Goal: Information Seeking & Learning: Learn about a topic

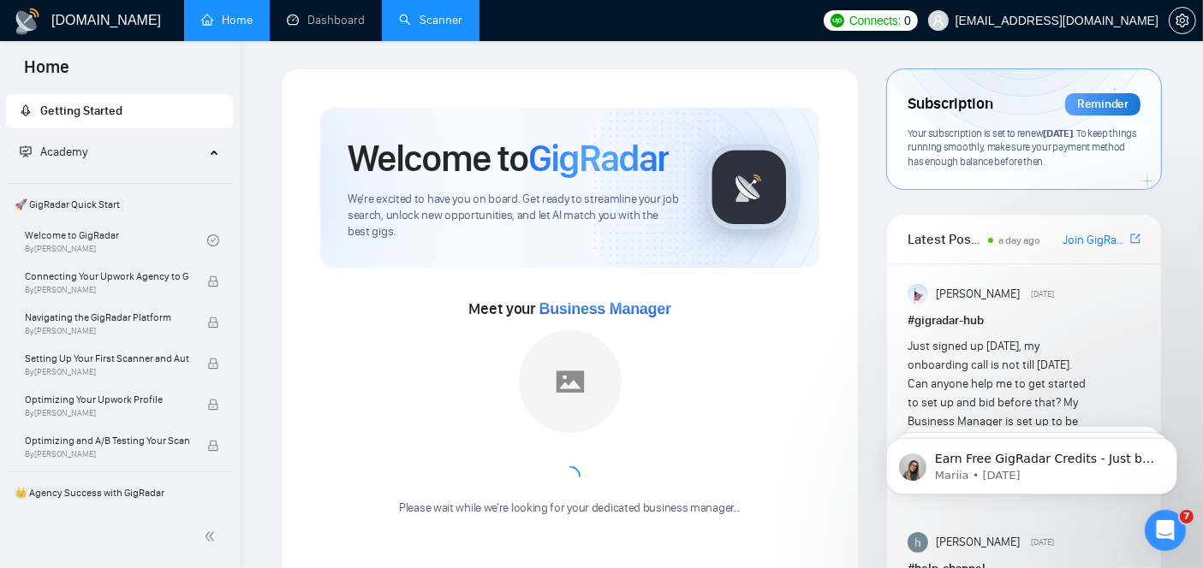
click at [413, 14] on link "Scanner" at bounding box center [430, 20] width 63 height 15
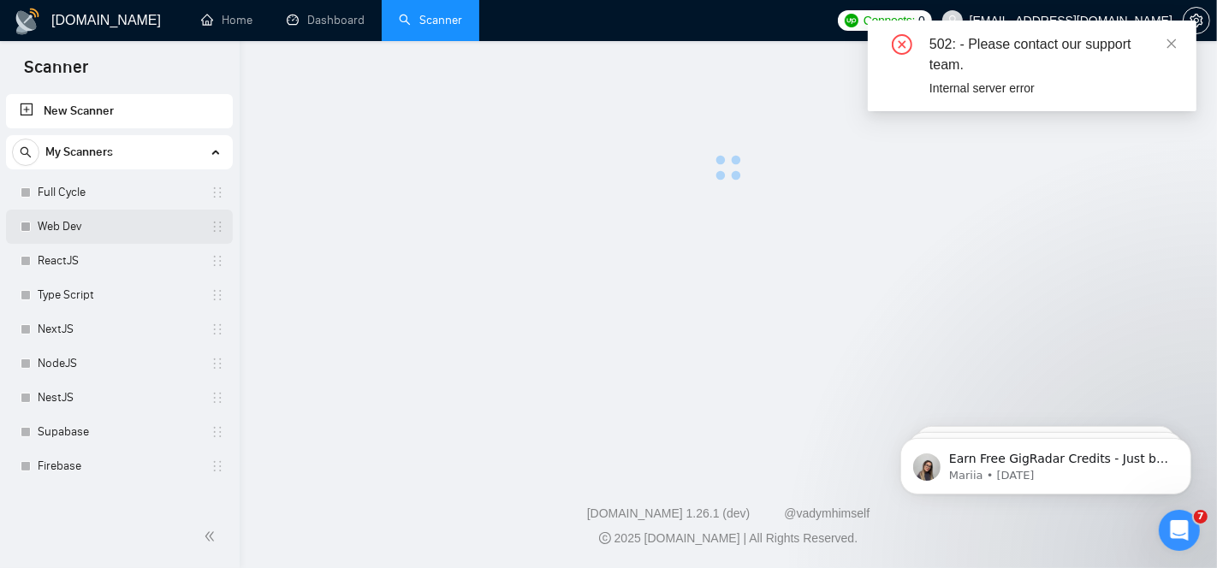
click at [76, 216] on link "Web Dev" at bounding box center [119, 227] width 163 height 34
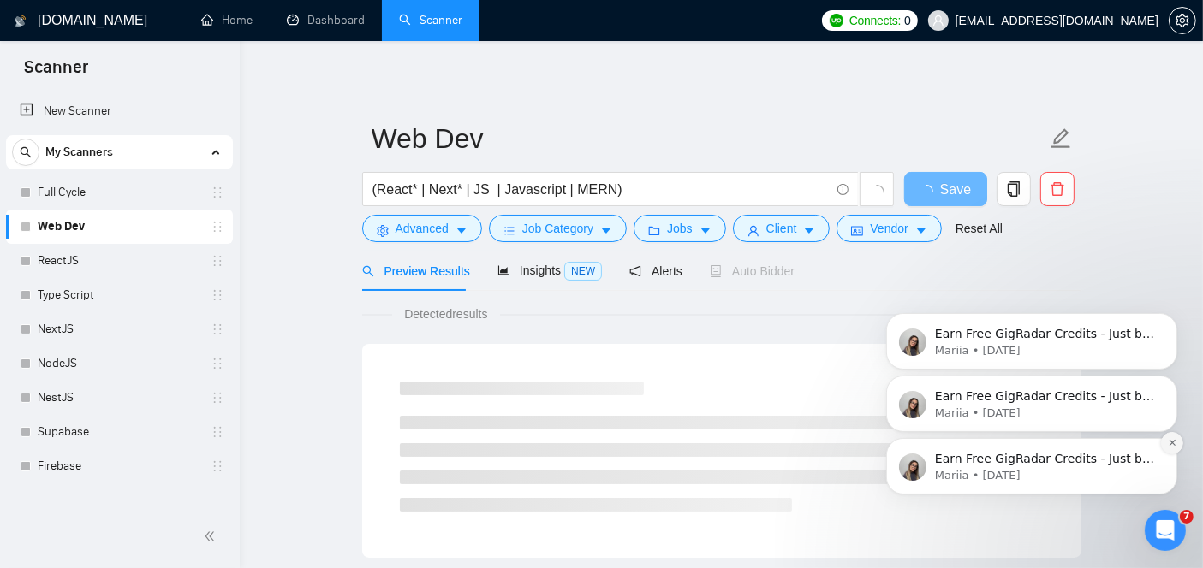
click at [1171, 451] on button "Dismiss notification" at bounding box center [1171, 442] width 22 height 22
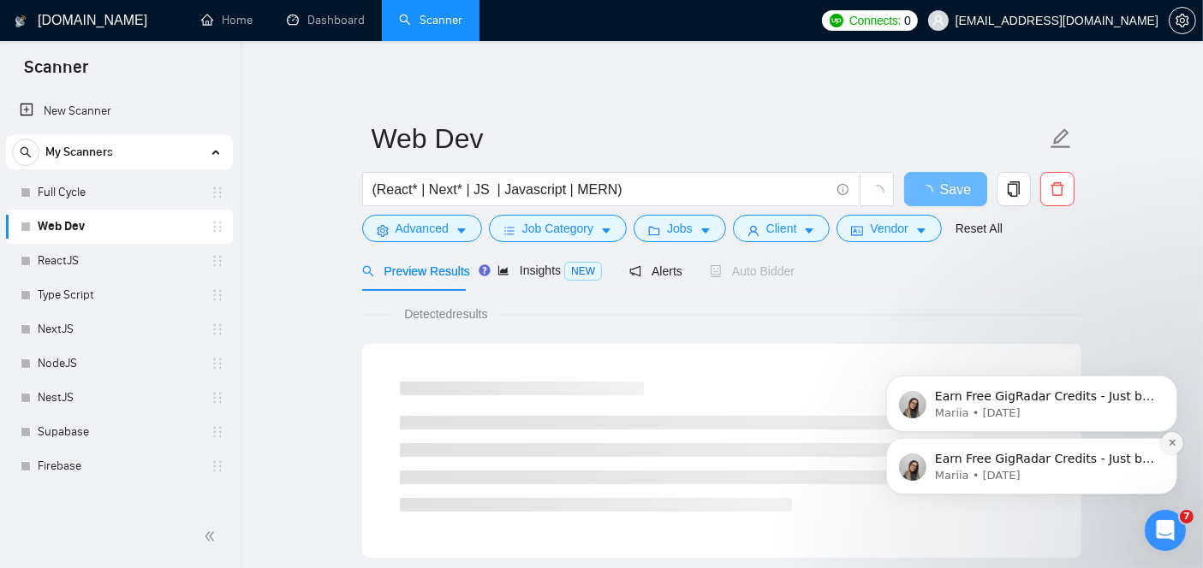
drag, startPoint x: 1171, startPoint y: 515, endPoint x: 1171, endPoint y: 451, distance: 63.4
click at [1171, 451] on button "Dismiss notification" at bounding box center [1171, 442] width 22 height 22
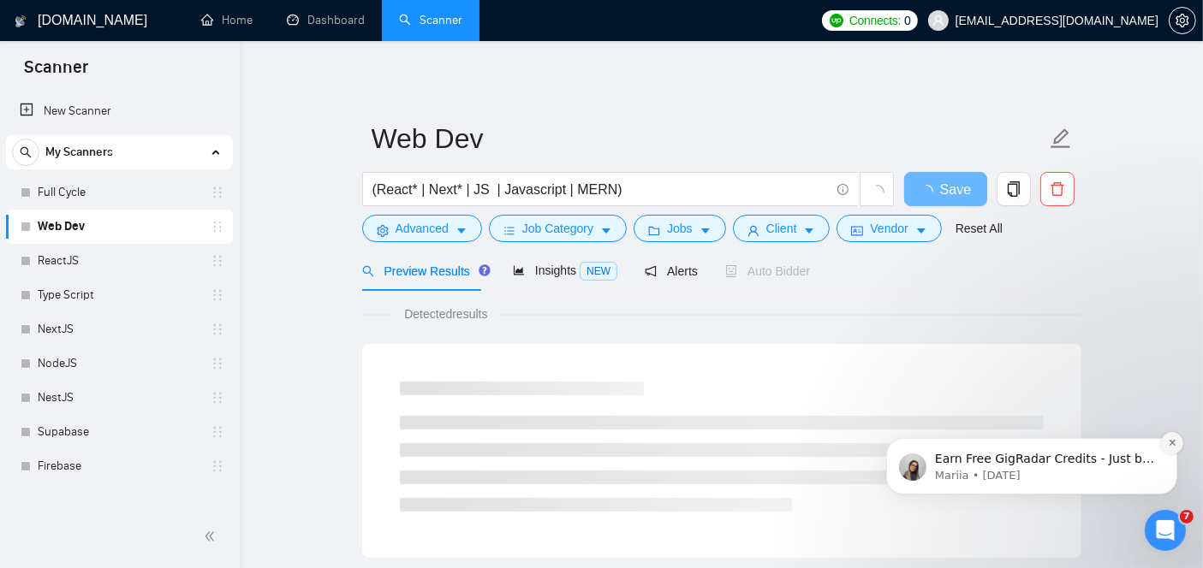
click at [1171, 449] on button "Dismiss notification" at bounding box center [1171, 442] width 22 height 22
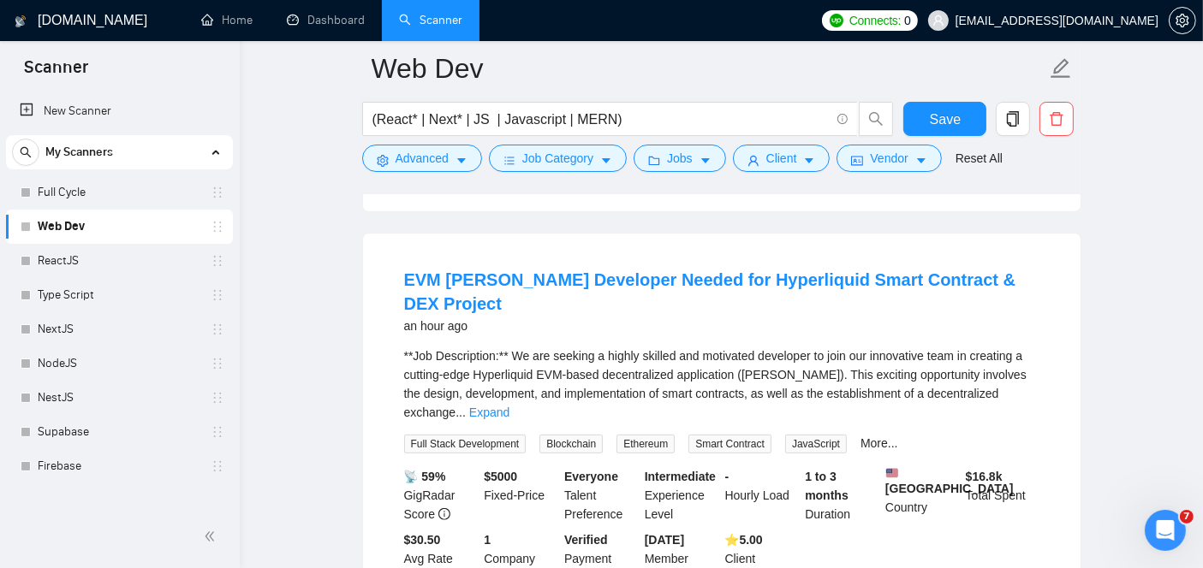
scroll to position [496, 0]
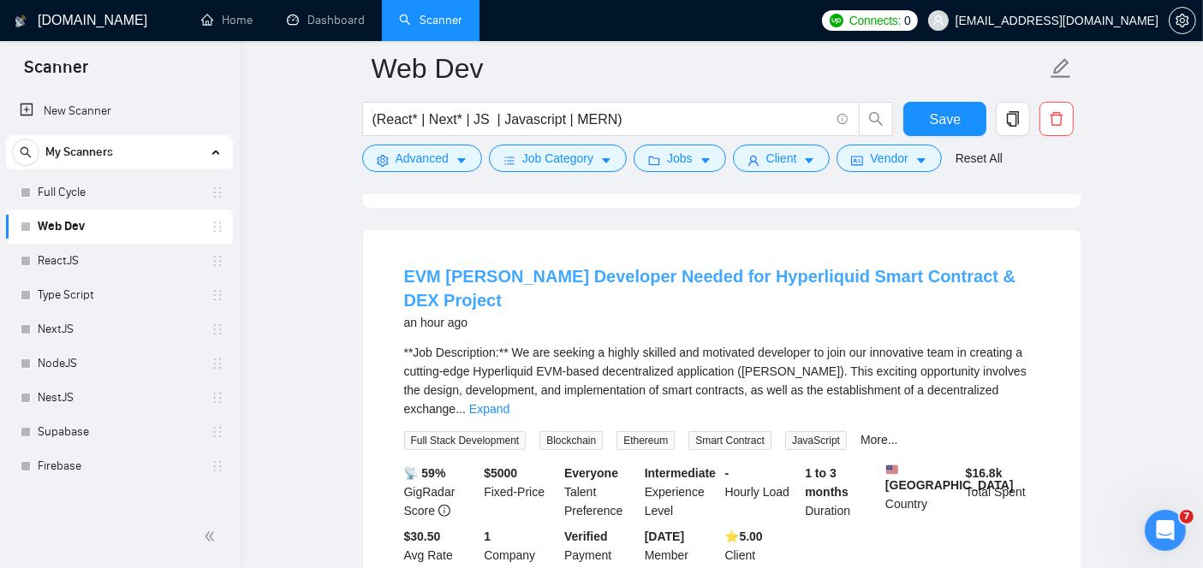
click at [564, 267] on link "EVM [PERSON_NAME] Developer Needed for Hyperliquid Smart Contract & DEX Project" at bounding box center [710, 288] width 612 height 43
click at [514, 267] on link "EVM [PERSON_NAME] Developer Needed for Hyperliquid Smart Contract & DEX Project" at bounding box center [710, 288] width 612 height 43
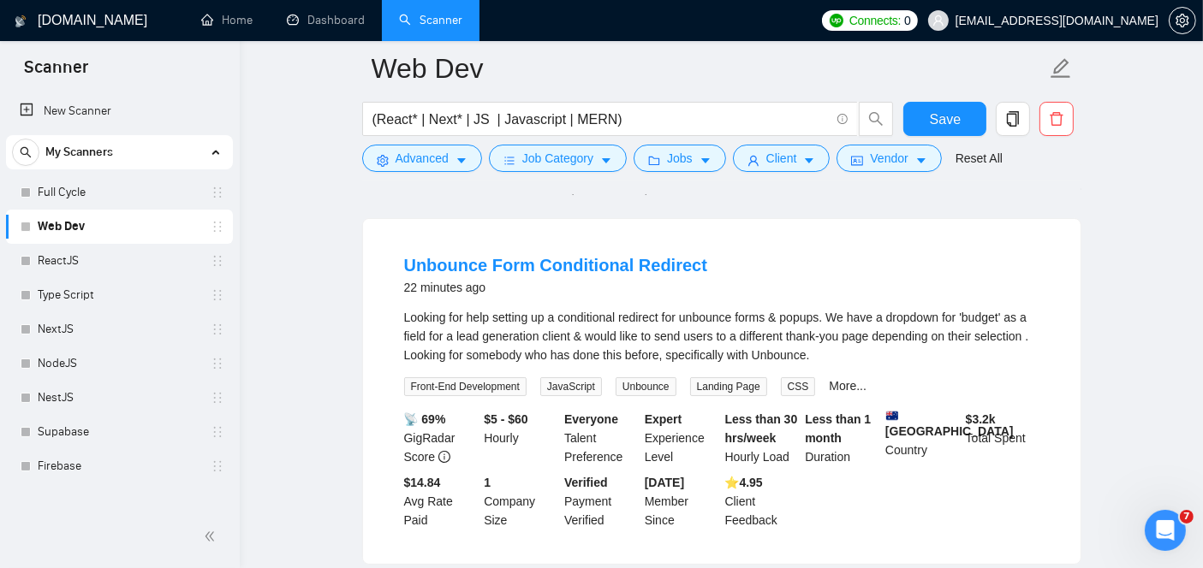
scroll to position [134, 0]
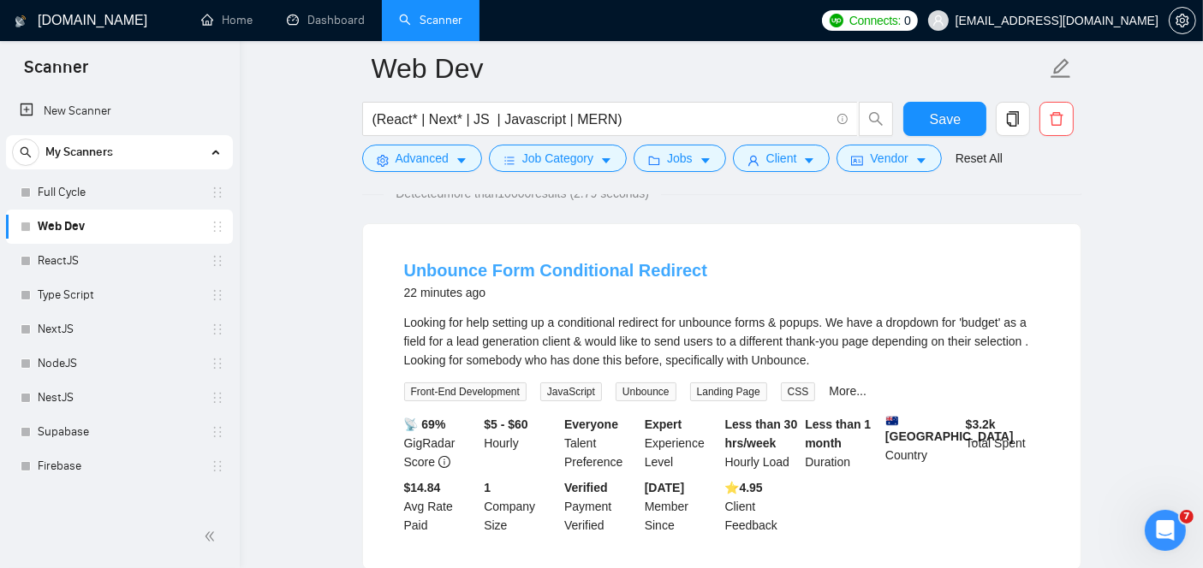
click at [548, 265] on link "Unbounce Form Conditional Redirect" at bounding box center [555, 270] width 303 height 19
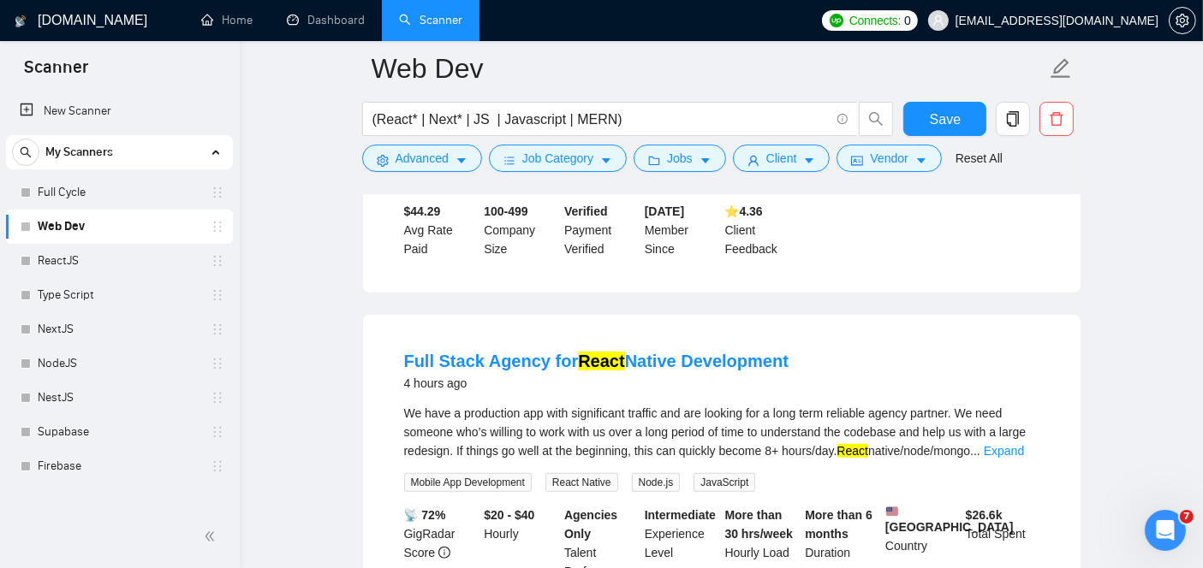
scroll to position [1240, 0]
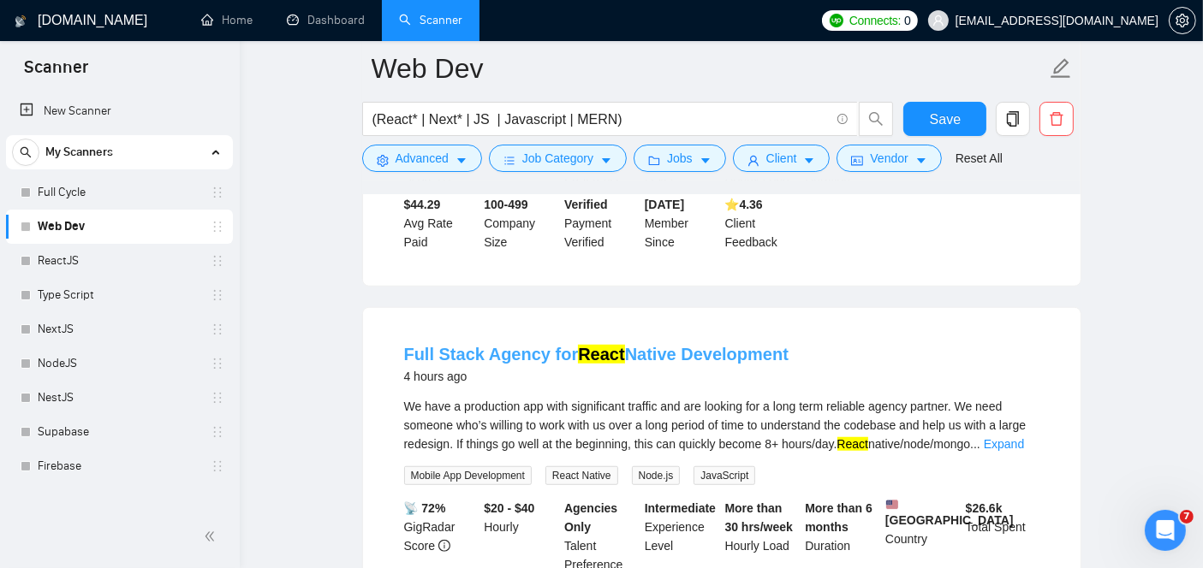
click at [537, 345] on link "Full Stack Agency for React Native Development" at bounding box center [596, 354] width 384 height 19
